Goal: Information Seeking & Learning: Learn about a topic

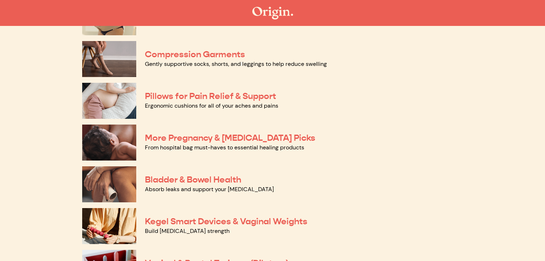
scroll to position [120, 0]
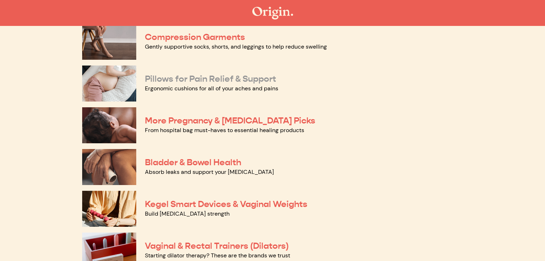
click at [170, 83] on link "Pillows for Pain Relief & Support" at bounding box center [210, 79] width 131 height 11
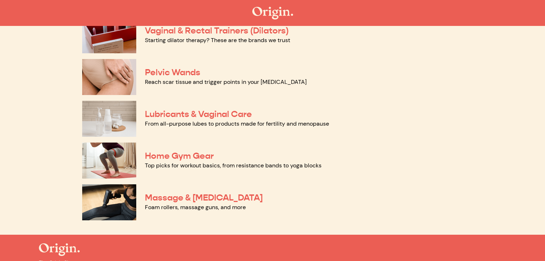
scroll to position [383, 0]
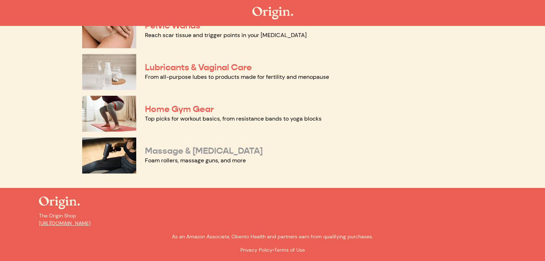
click at [203, 153] on link "Massage & [MEDICAL_DATA]" at bounding box center [204, 151] width 118 height 11
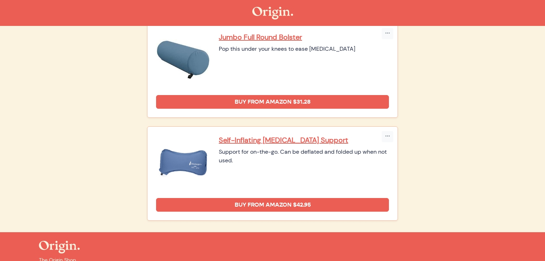
scroll to position [547, 0]
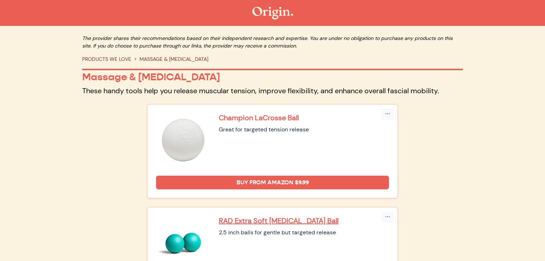
click at [273, 121] on p "Champion LaCrosse Ball" at bounding box center [304, 117] width 170 height 9
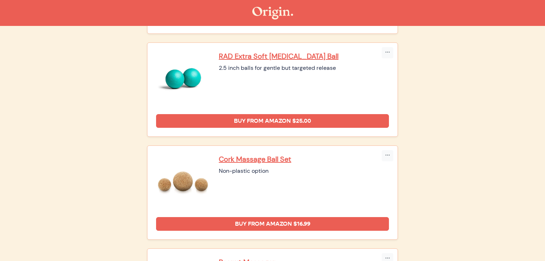
scroll to position [168, 0]
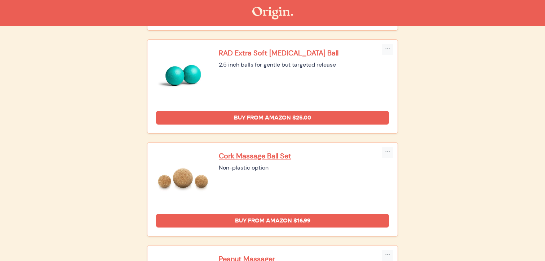
click at [299, 53] on p "RAD Extra Soft [MEDICAL_DATA] Ball" at bounding box center [304, 52] width 170 height 9
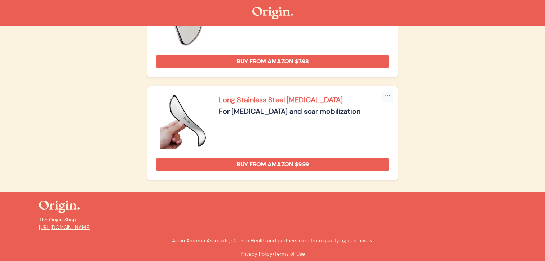
scroll to position [1156, 0]
